Goal: Transaction & Acquisition: Book appointment/travel/reservation

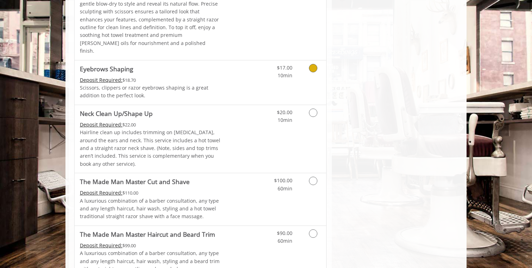
scroll to position [1151, 0]
click at [248, 105] on link "Discounted Price" at bounding box center [242, 139] width 42 height 68
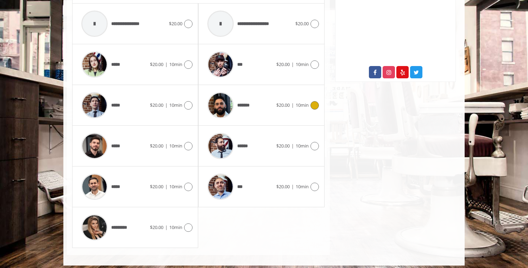
scroll to position [362, 0]
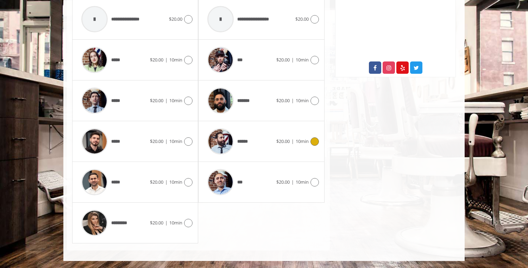
click at [260, 151] on div "******" at bounding box center [240, 141] width 72 height 33
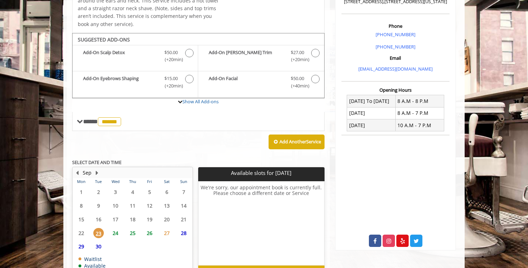
scroll to position [232, 0]
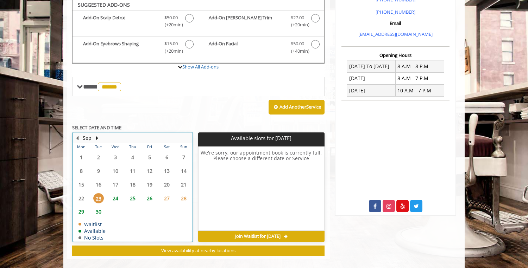
click at [151, 191] on table "Mon Tue Wed Thu Fri Sat Sun 1 2 3 4 5 6 7 8 9 10 11 12 13 14 15 16 17 18 19 20 …" at bounding box center [132, 192] width 119 height 98
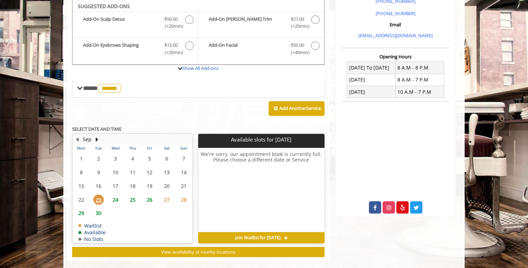
click at [149, 198] on span "26" at bounding box center [149, 200] width 11 height 10
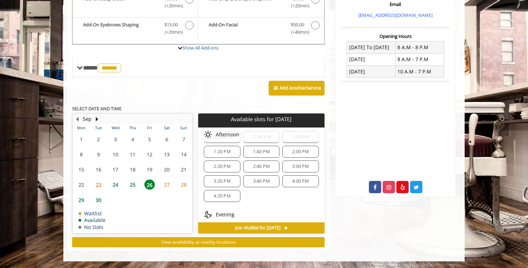
scroll to position [80, 0]
click at [218, 170] on span "2:20 PM" at bounding box center [221, 170] width 17 height 6
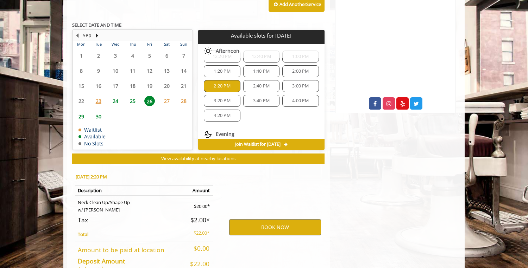
scroll to position [370, 0]
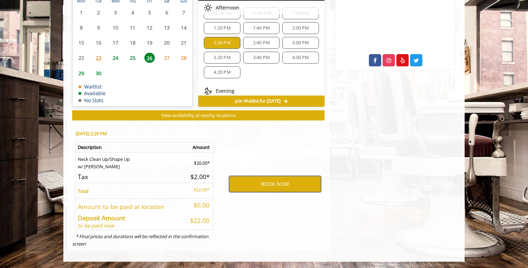
click at [250, 183] on button "BOOK NOW" at bounding box center [275, 184] width 92 height 16
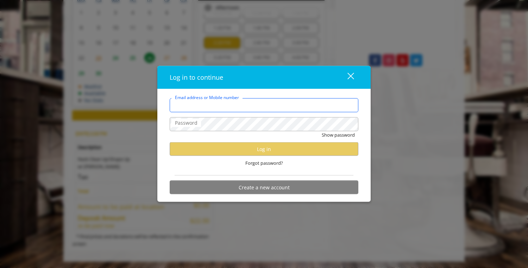
type input "**********"
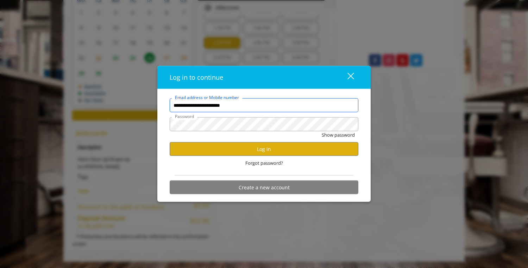
scroll to position [0, 0]
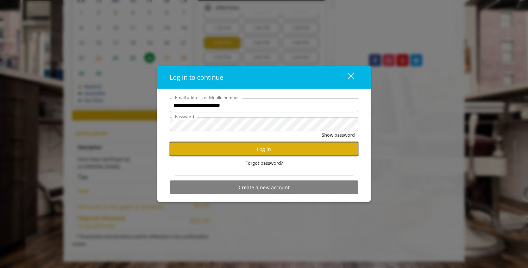
click at [253, 147] on button "Log in" at bounding box center [264, 149] width 189 height 14
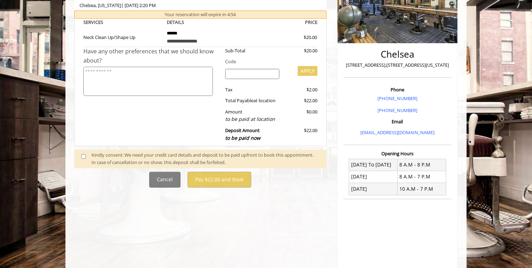
scroll to position [280, 0]
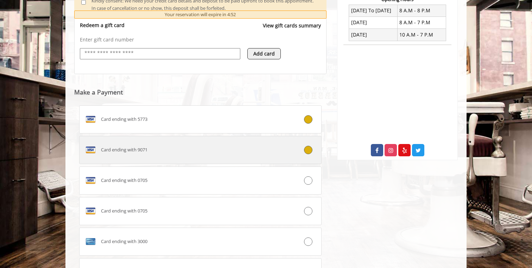
click at [284, 150] on div at bounding box center [301, 150] width 40 height 8
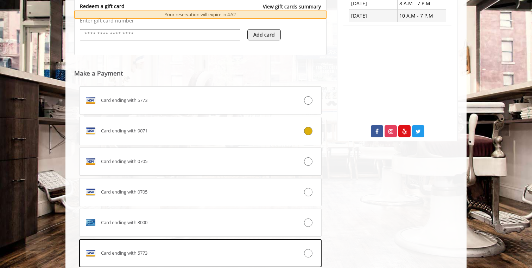
scroll to position [299, 0]
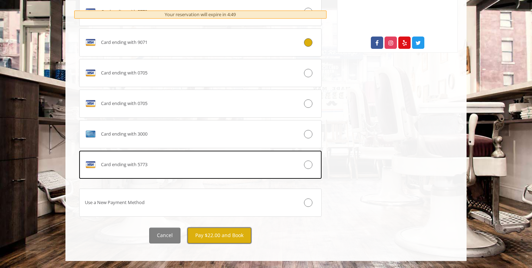
click at [222, 231] on button "Pay $22.00 and Book" at bounding box center [219, 236] width 64 height 16
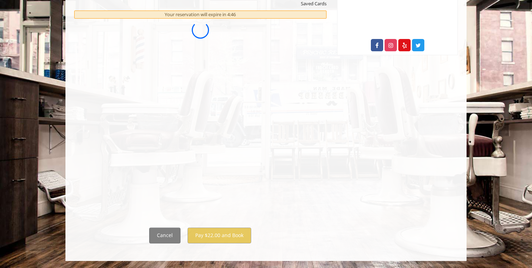
scroll to position [0, 0]
